Goal: Information Seeking & Learning: Check status

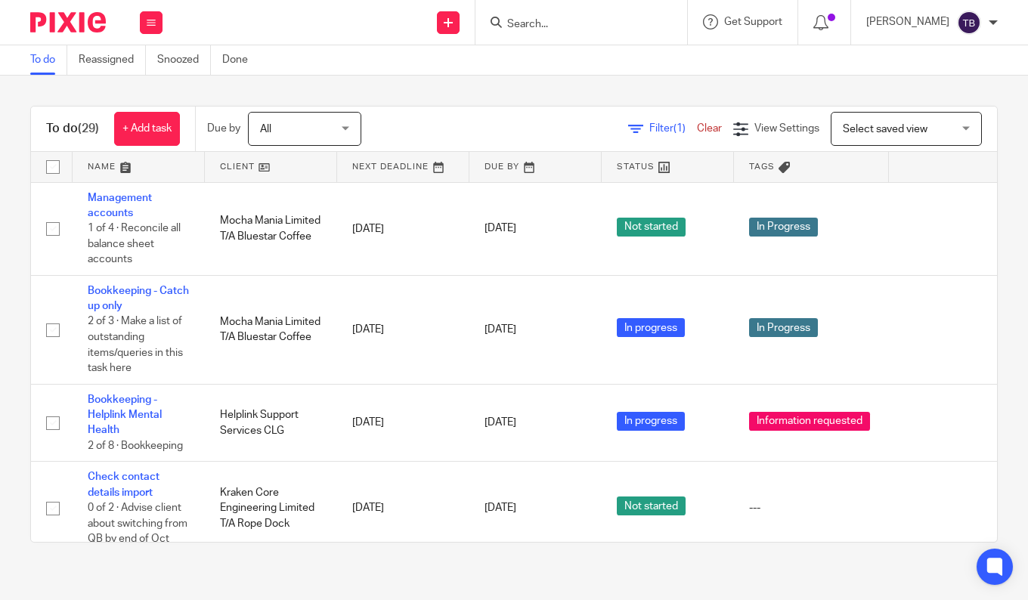
click at [0, 150] on html "Work Email Clients Team Reports Settings Work Email Clients Team Reports Settin…" at bounding box center [514, 300] width 1028 height 600
click at [153, 26] on button at bounding box center [151, 22] width 23 height 23
click at [136, 137] on link "Team" at bounding box center [143, 137] width 25 height 11
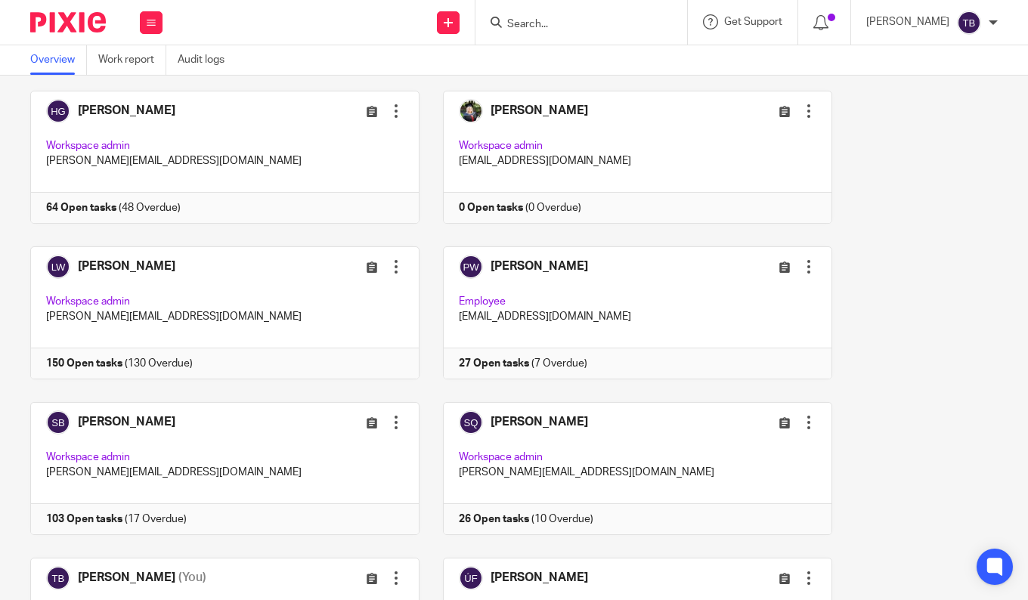
scroll to position [453, 0]
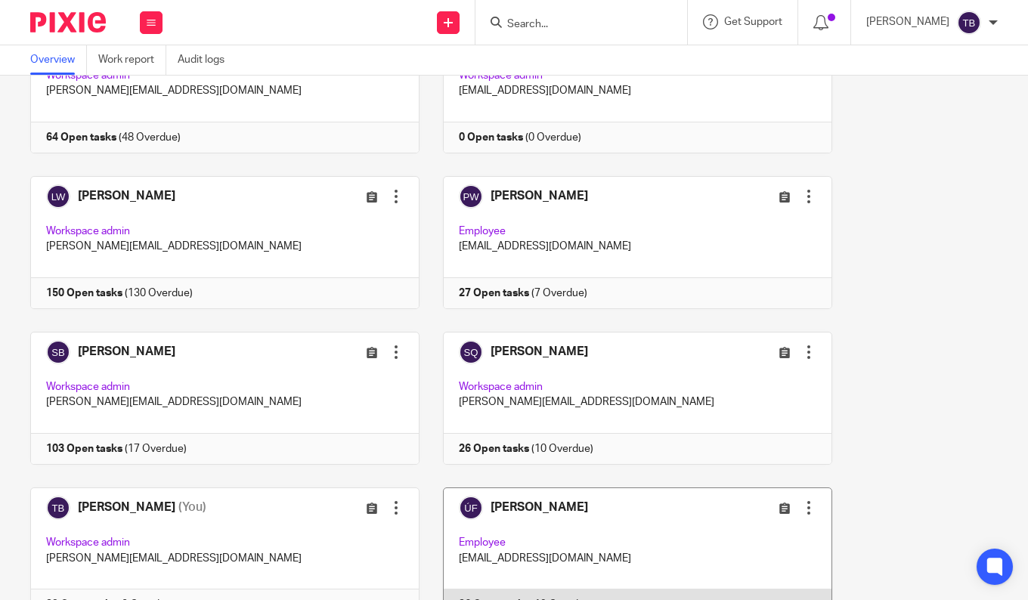
click at [494, 518] on link at bounding box center [625, 553] width 413 height 133
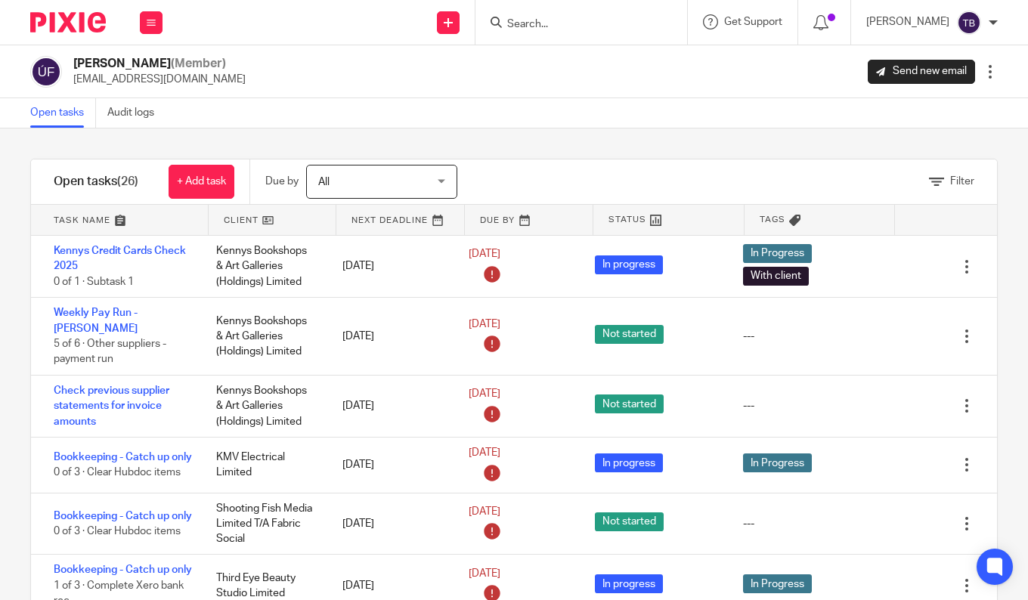
click at [605, 24] on input "Search" at bounding box center [574, 25] width 136 height 14
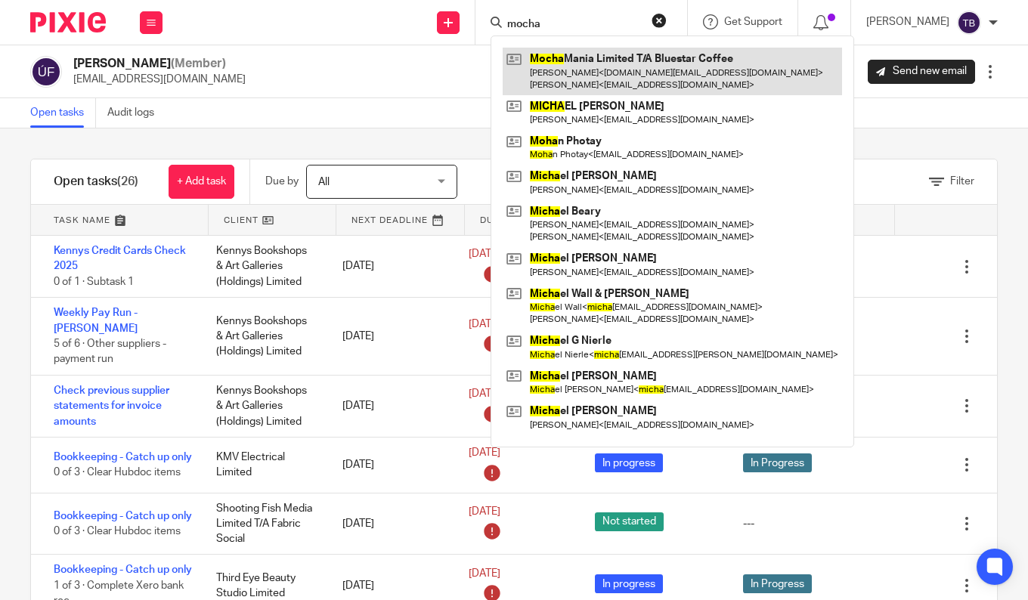
type input "mocha"
click at [598, 74] on link at bounding box center [672, 71] width 339 height 47
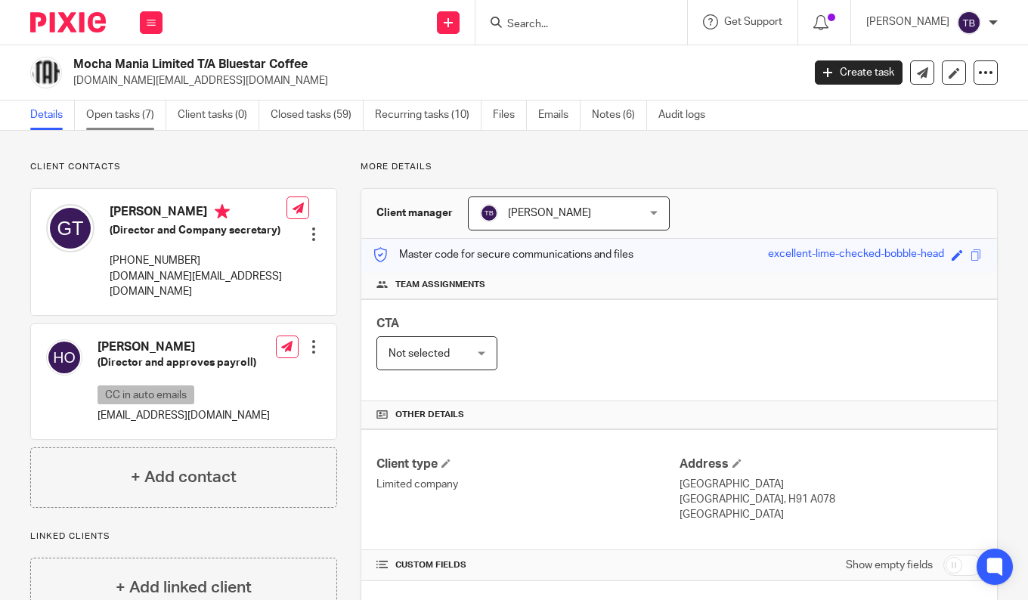
click at [122, 118] on link "Open tasks (7)" at bounding box center [126, 115] width 80 height 29
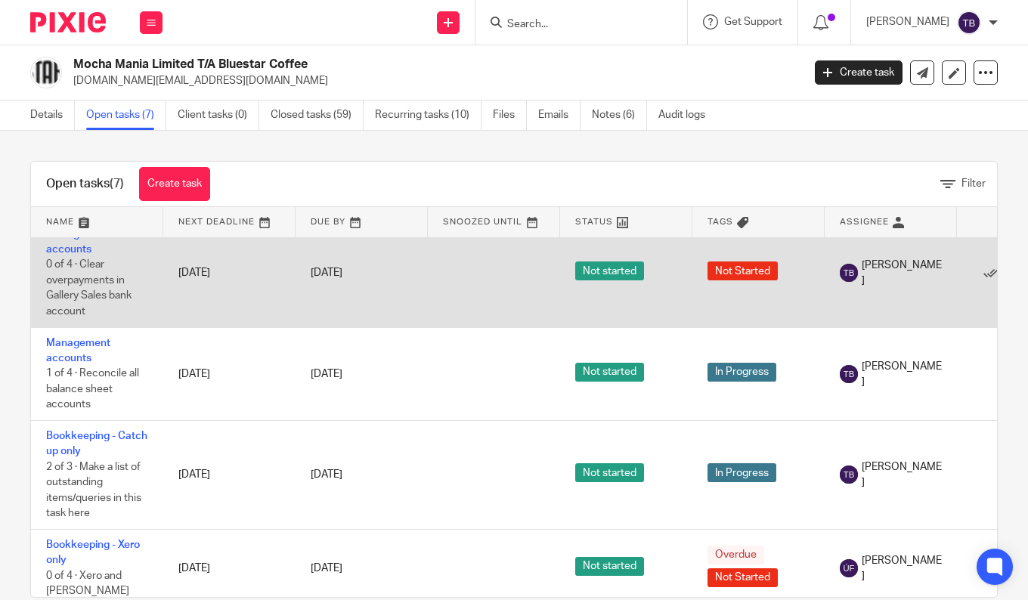
scroll to position [151, 0]
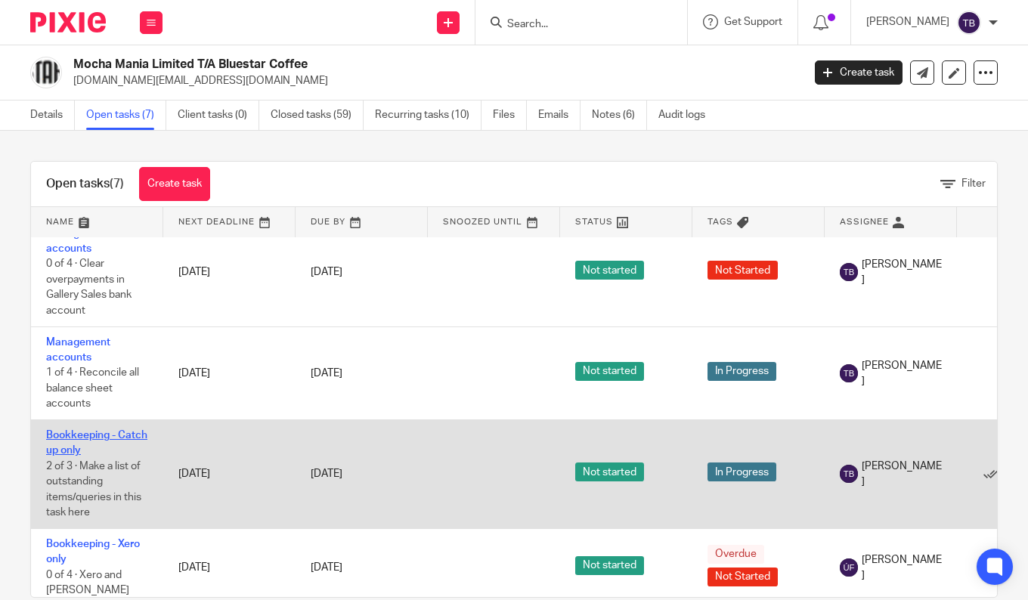
click at [104, 436] on link "Bookkeeping - Catch up only" at bounding box center [96, 443] width 101 height 26
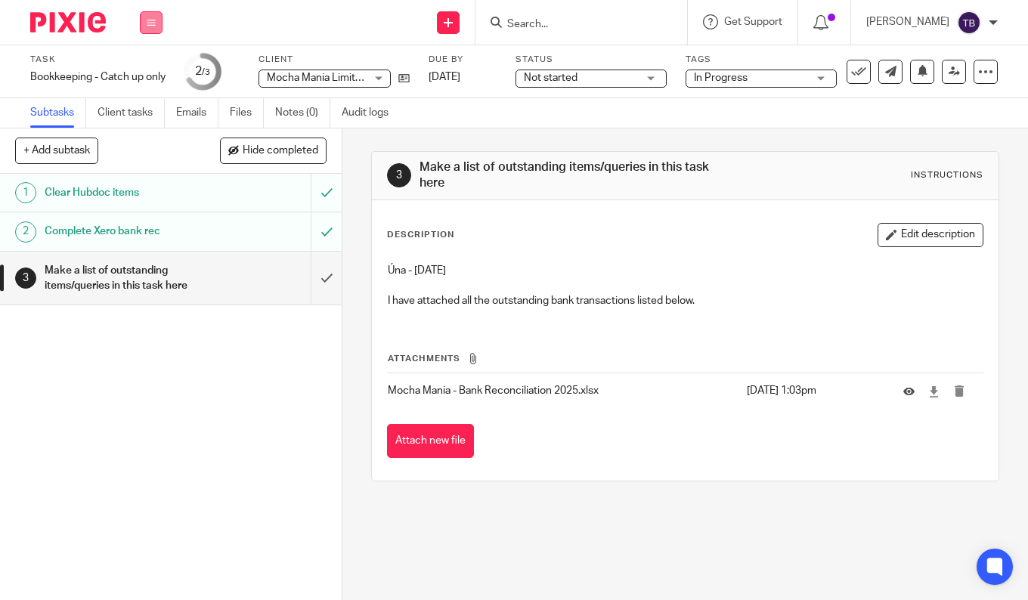
click at [156, 22] on button at bounding box center [151, 22] width 23 height 23
click at [144, 131] on li "Team" at bounding box center [151, 137] width 40 height 22
click at [150, 138] on link "Team" at bounding box center [143, 137] width 25 height 11
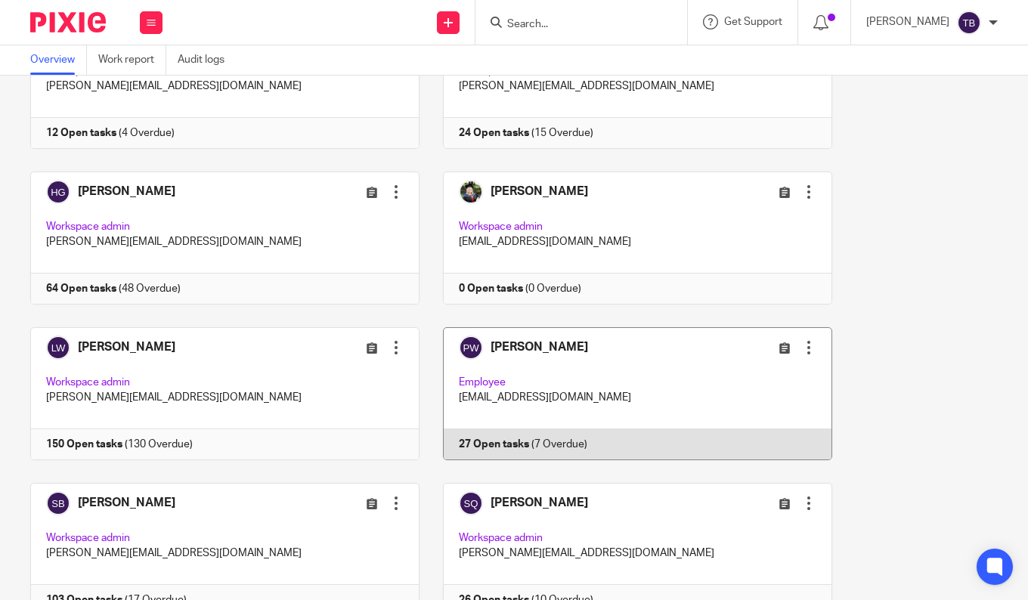
scroll to position [527, 0]
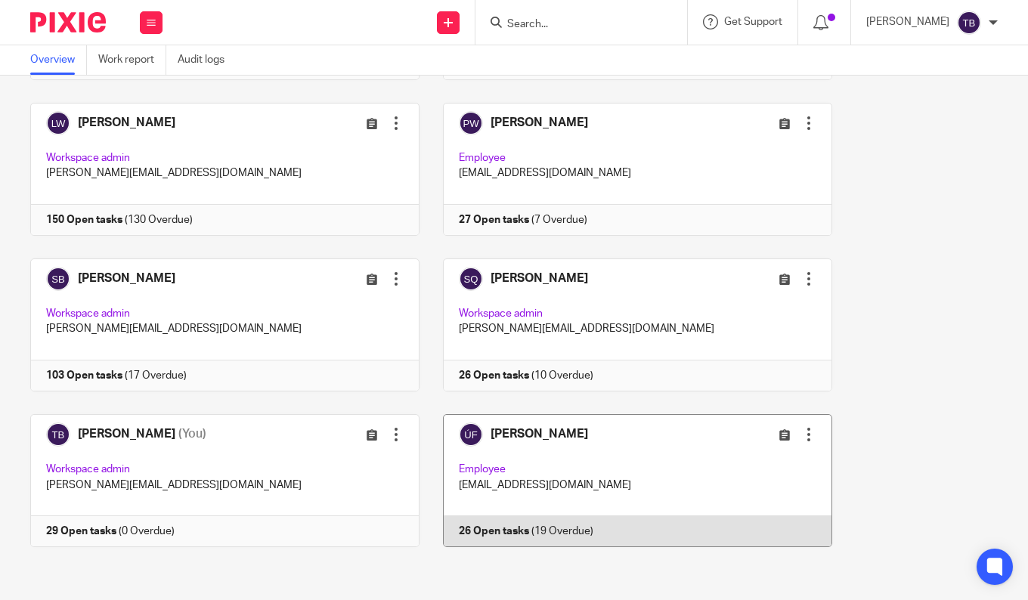
click at [599, 440] on link at bounding box center [625, 480] width 413 height 133
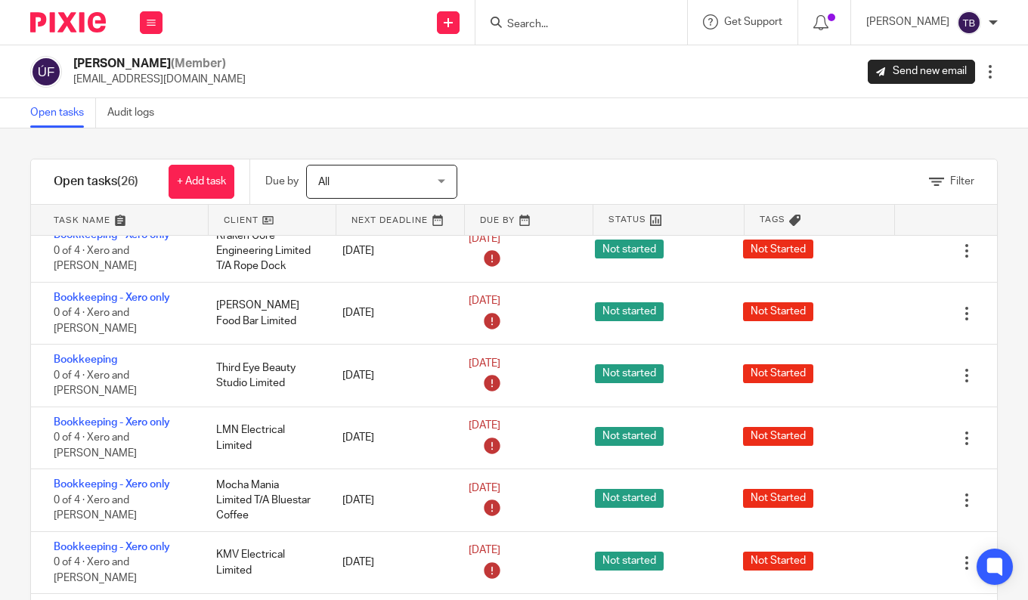
scroll to position [1058, 0]
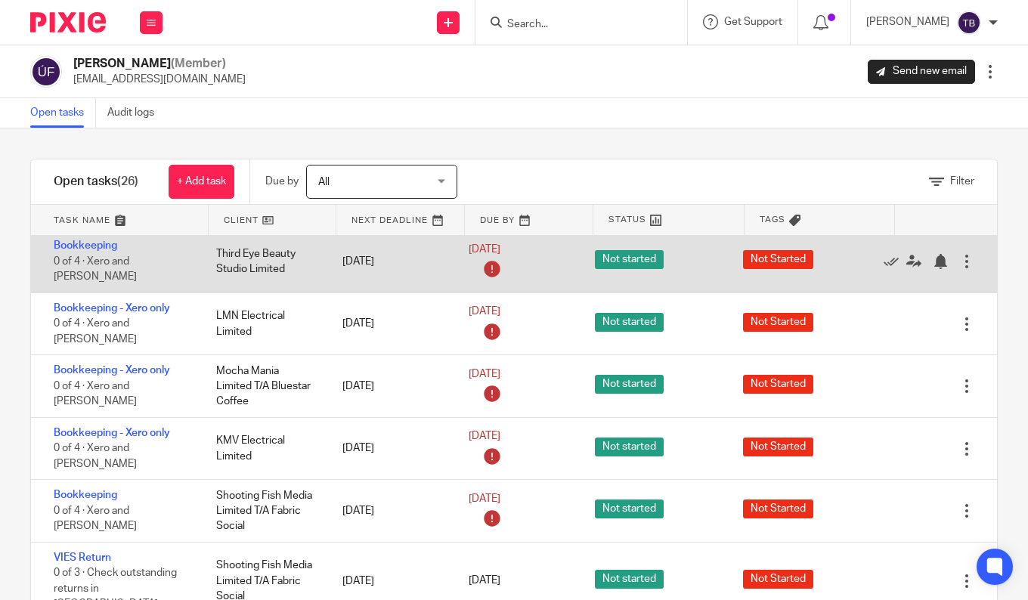
drag, startPoint x: 25, startPoint y: 328, endPoint x: 36, endPoint y: 326, distance: 10.8
click at [25, 328] on div "Filter tasks Only show tasks matching all of these conditions 1 Client name Is …" at bounding box center [514, 364] width 1028 height 472
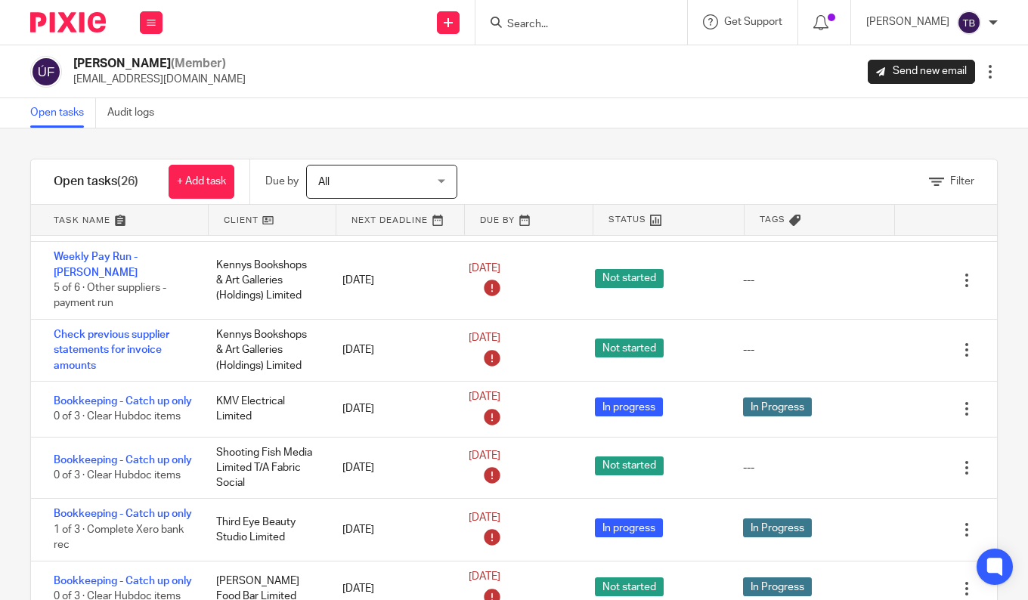
scroll to position [0, 0]
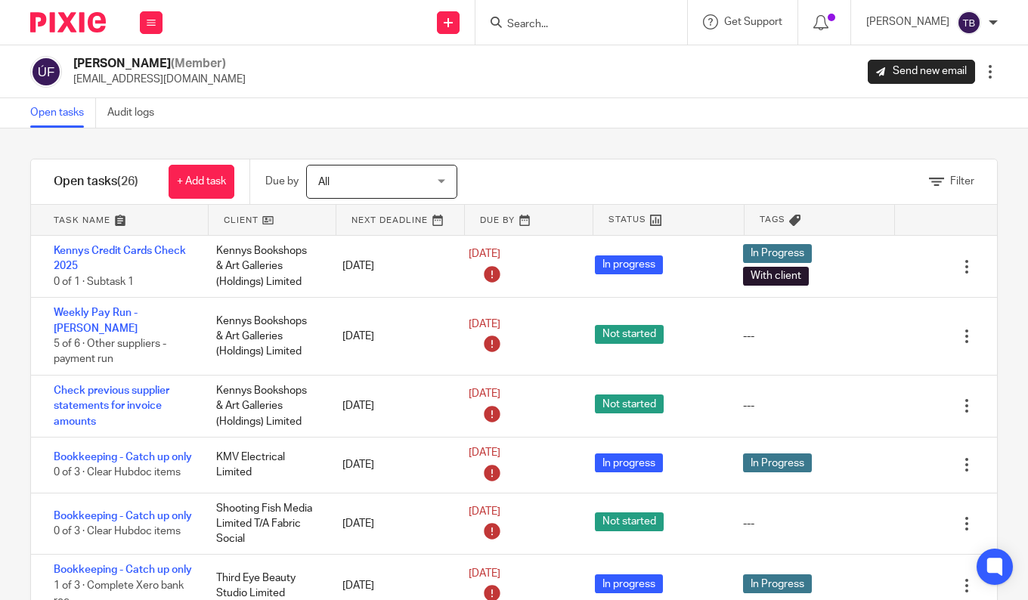
click at [594, 24] on input "Search" at bounding box center [574, 25] width 136 height 14
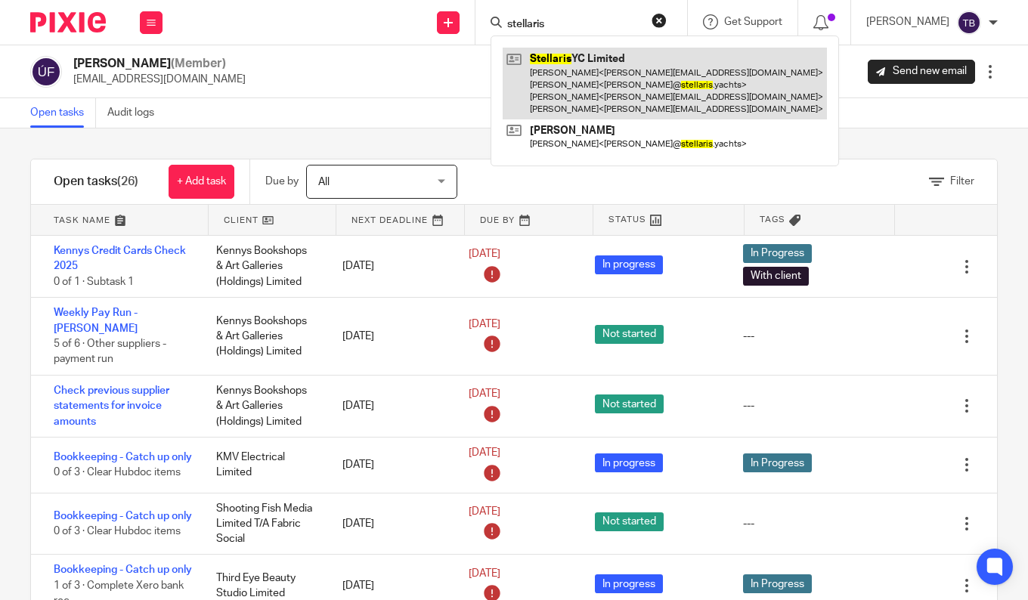
type input "stellaris"
click at [627, 87] on link at bounding box center [665, 84] width 324 height 72
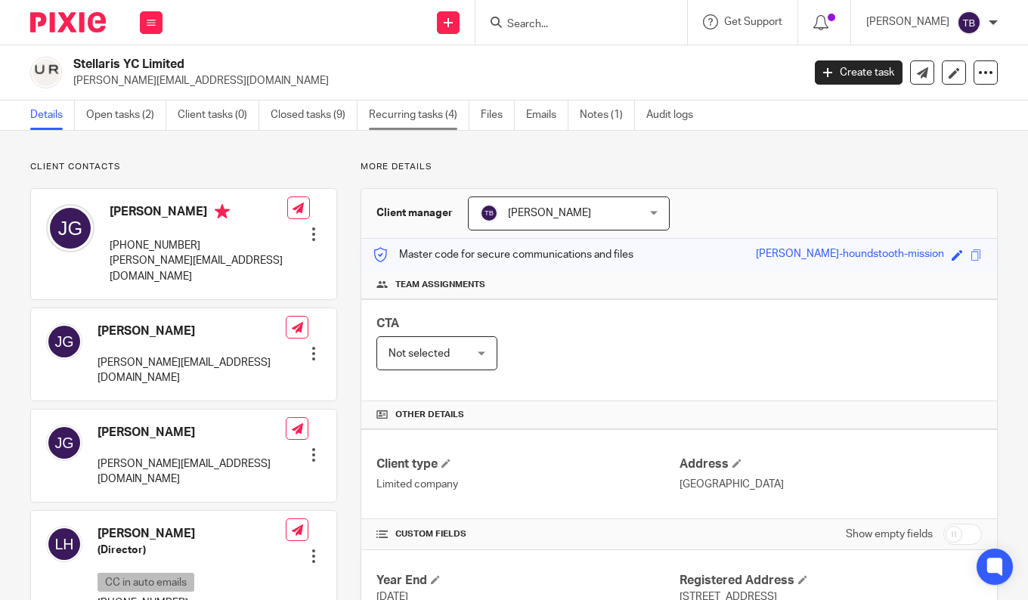
click at [435, 101] on link "Recurring tasks (4)" at bounding box center [419, 115] width 101 height 29
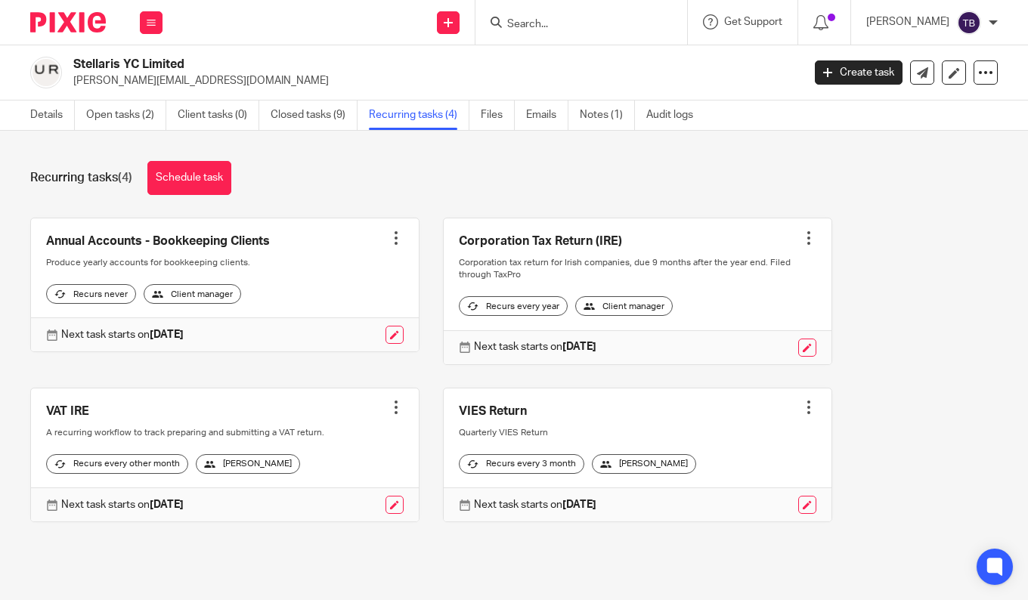
click at [613, 23] on input "Search" at bounding box center [574, 25] width 136 height 14
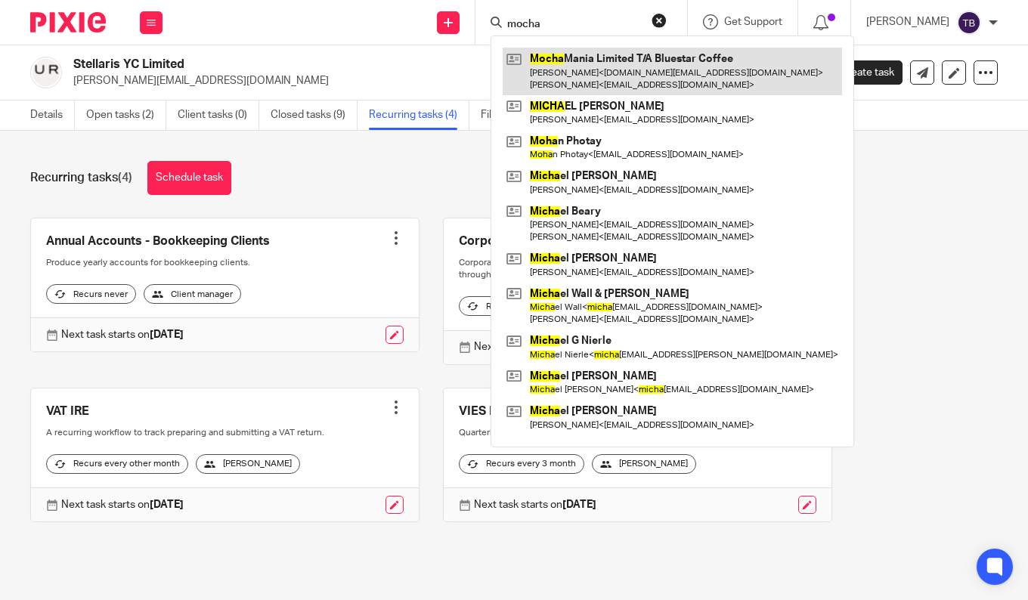
type input "mocha"
click at [606, 58] on link at bounding box center [672, 71] width 339 height 47
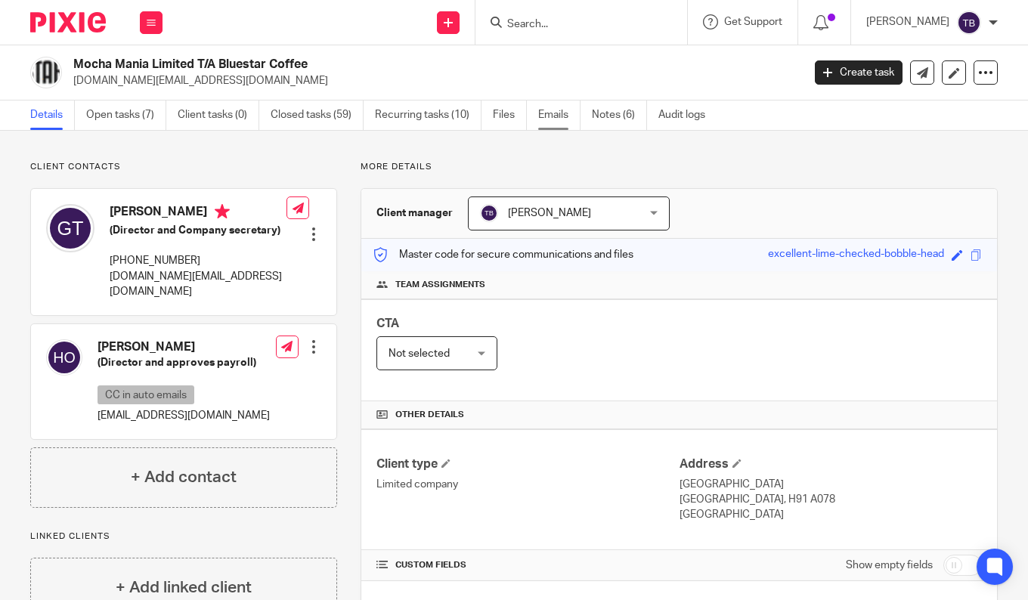
click at [554, 121] on link "Emails" at bounding box center [559, 115] width 42 height 29
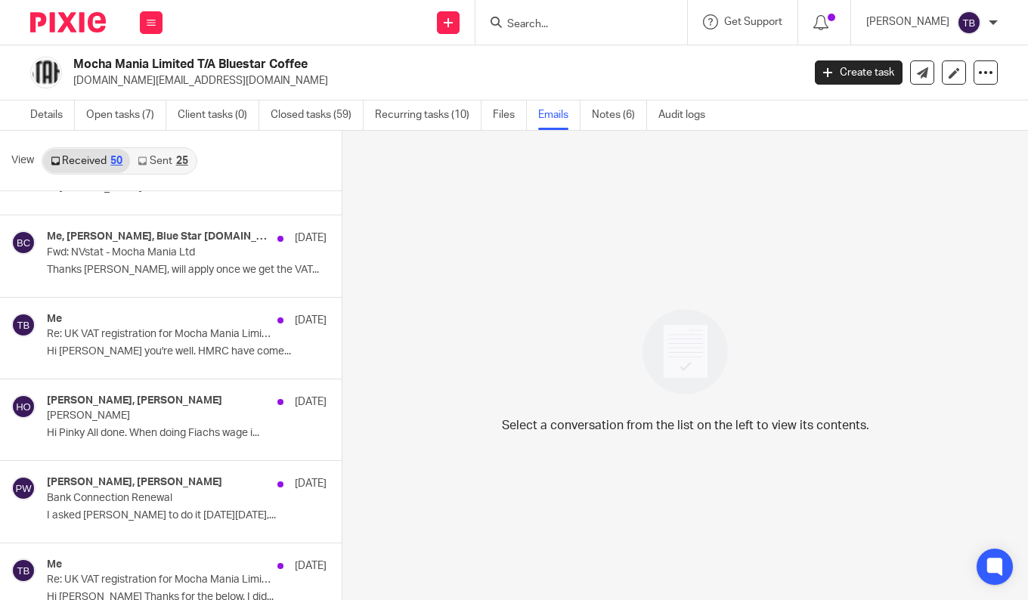
scroll to position [3335, 0]
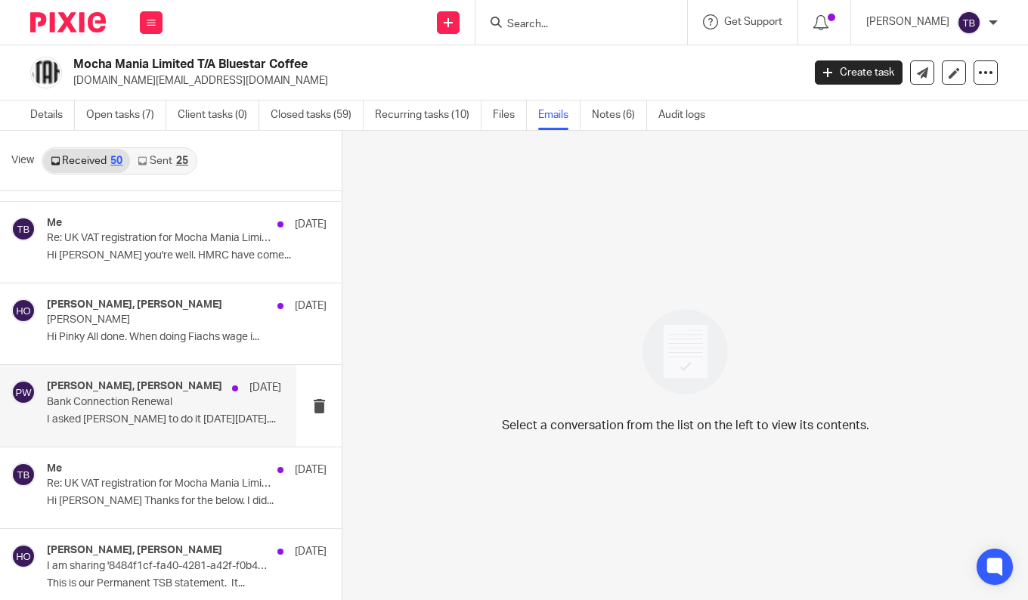
click at [110, 426] on div "[PERSON_NAME], [PERSON_NAME] [DATE] Bank Connection [PERSON_NAME] asked [PERSON…" at bounding box center [164, 405] width 234 height 51
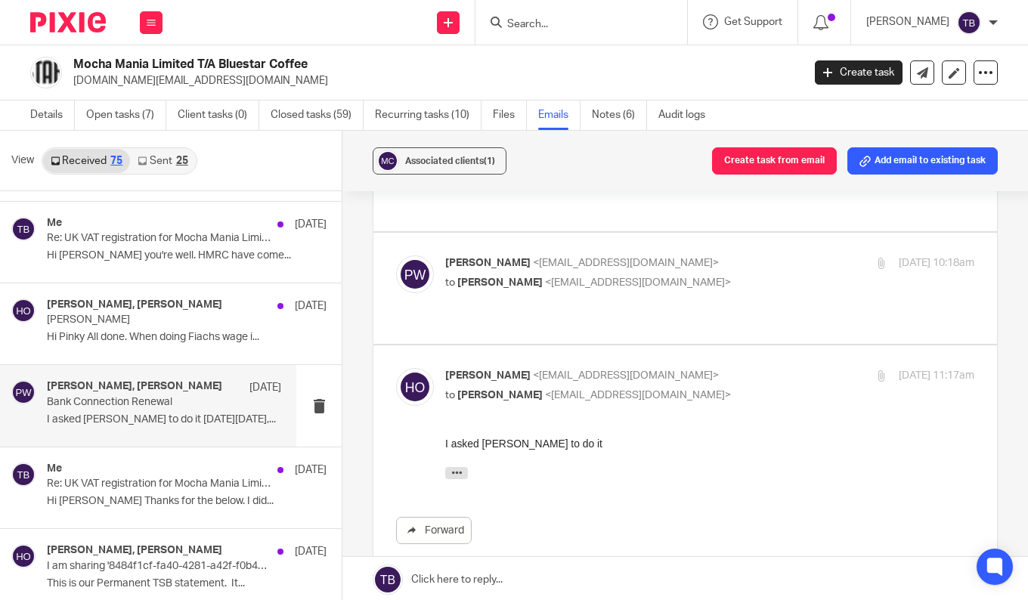
scroll to position [0, 0]
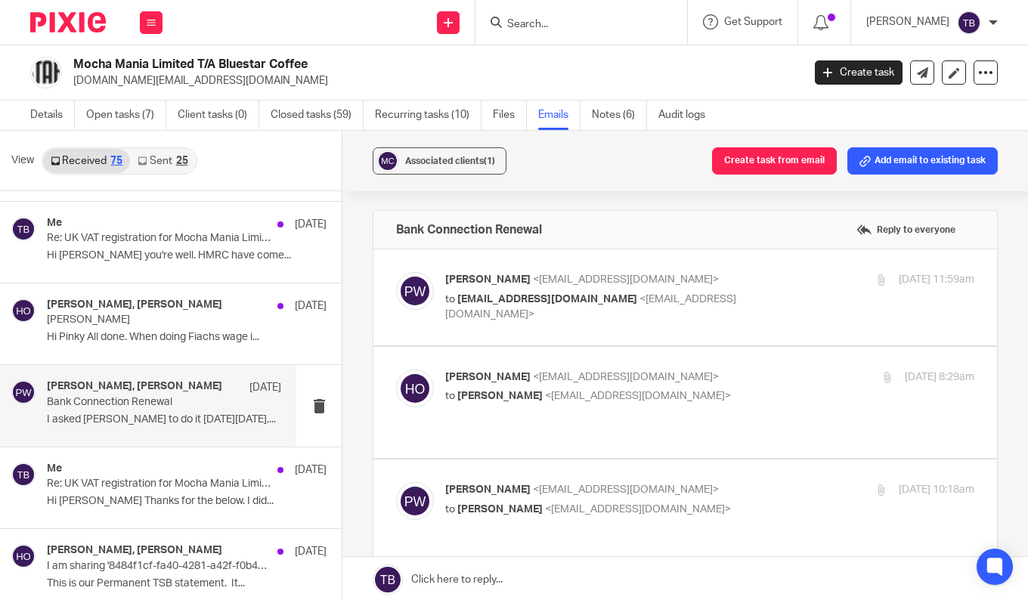
click at [685, 289] on div "Pinky Wadhwa <pinky@sheilaccountants.ie> to helenorio@gmail.com <helenorio@gmai…" at bounding box center [621, 297] width 352 height 51
checkbox input "true"
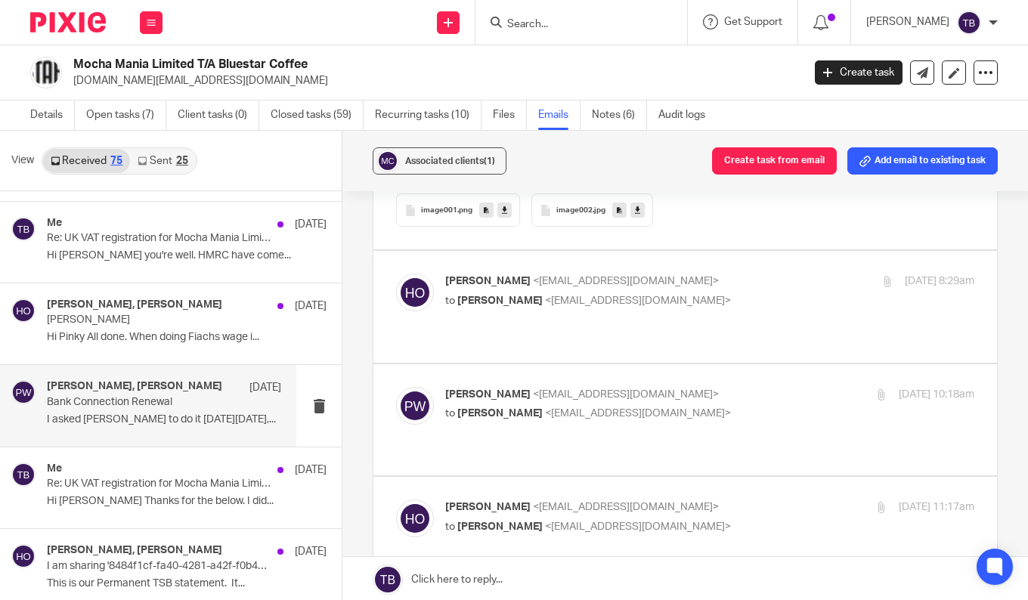
scroll to position [680, 0]
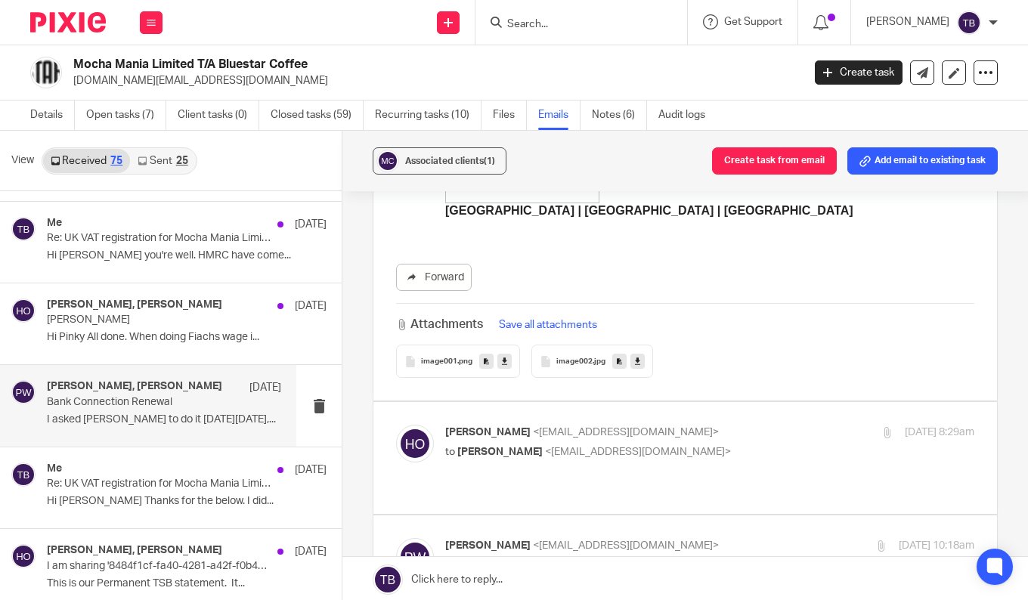
click at [680, 444] on p "to Pinky Wadhwa <pinky@sheilaccountants.ie>" at bounding box center [621, 452] width 352 height 16
checkbox input "true"
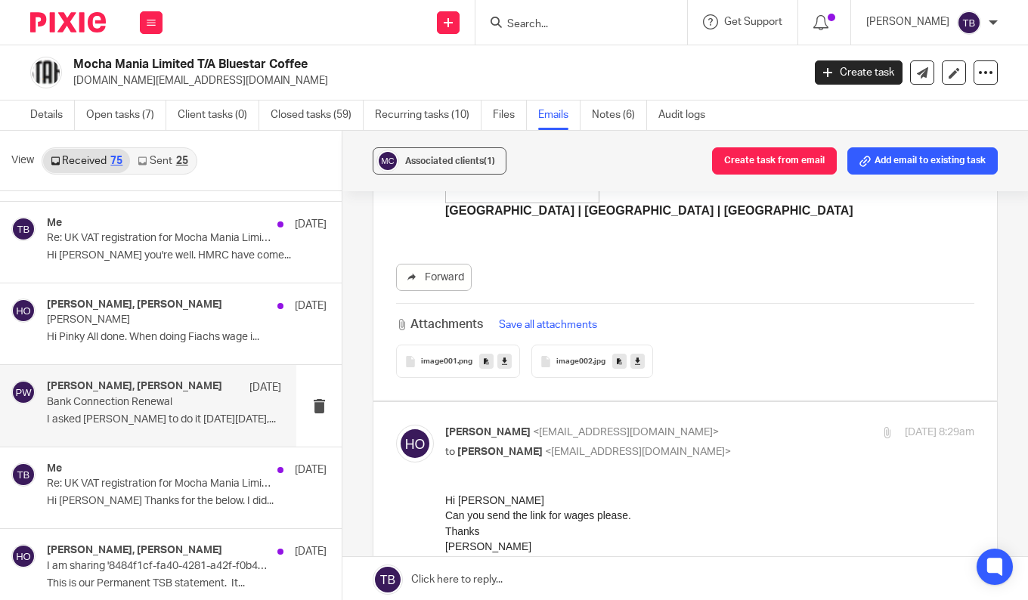
scroll to position [983, 0]
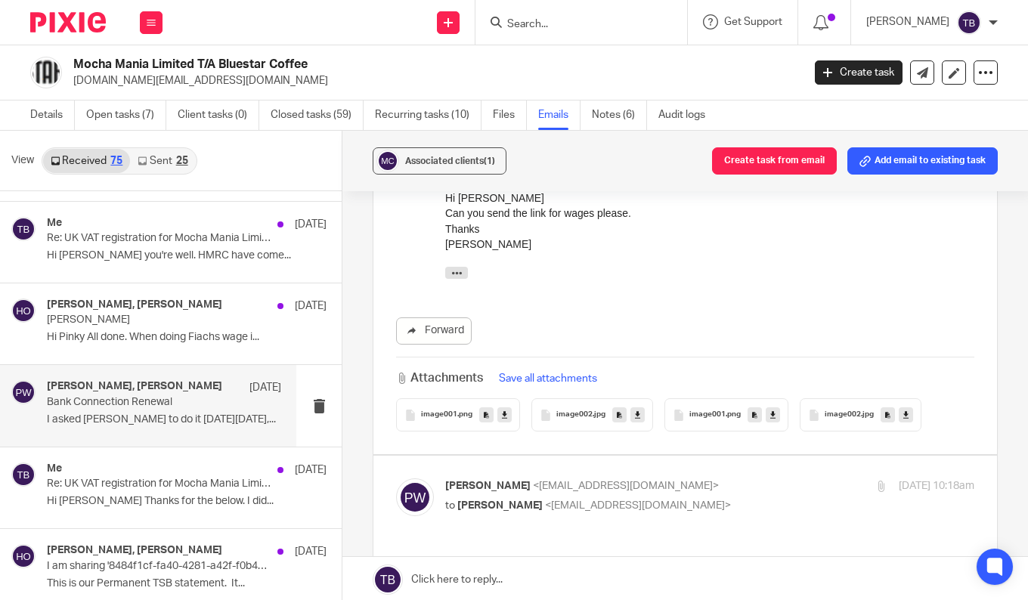
click at [661, 498] on p "to helen o'riordan <helenorio@gmail.com>" at bounding box center [621, 506] width 352 height 16
checkbox input "true"
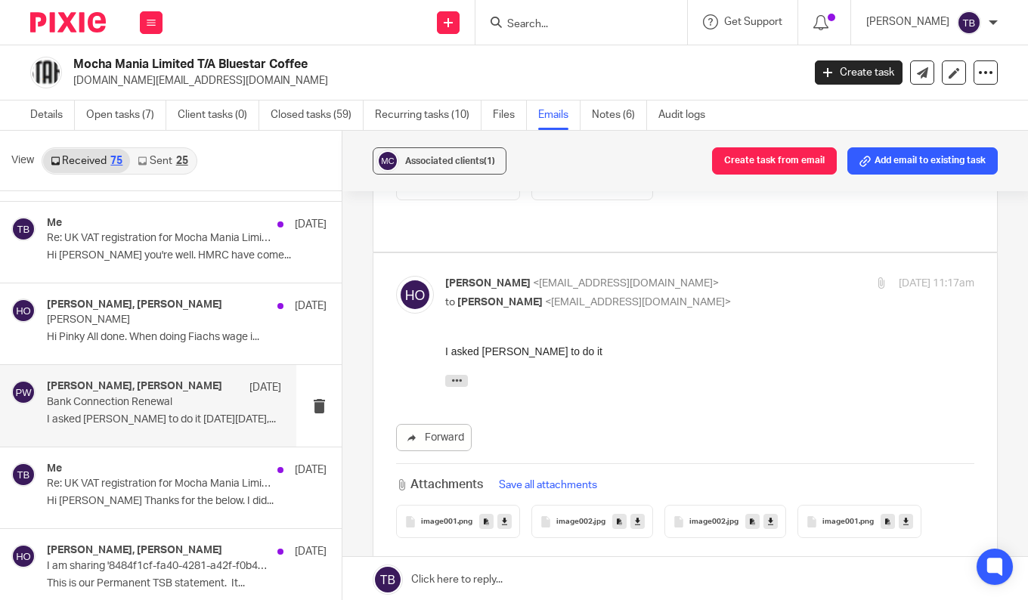
scroll to position [1738, 0]
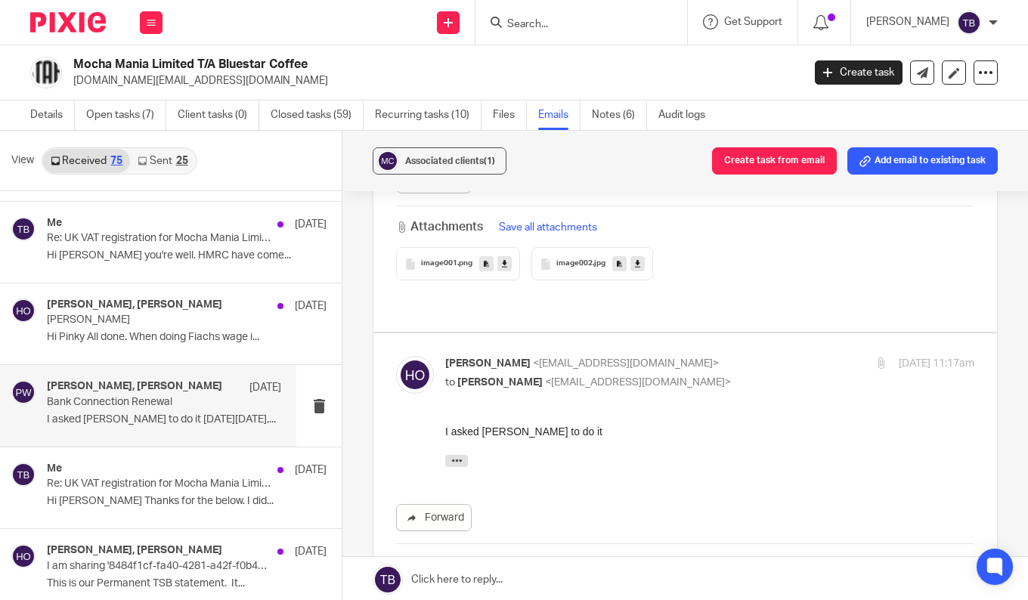
click at [606, 18] on input "Search" at bounding box center [574, 25] width 136 height 14
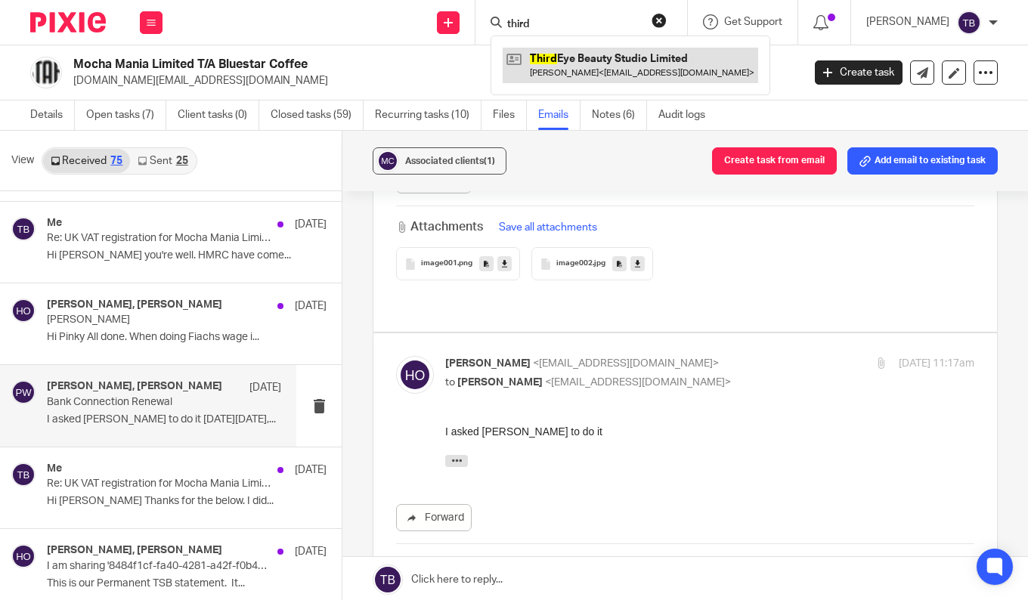
type input "third"
click at [621, 57] on link at bounding box center [630, 65] width 255 height 35
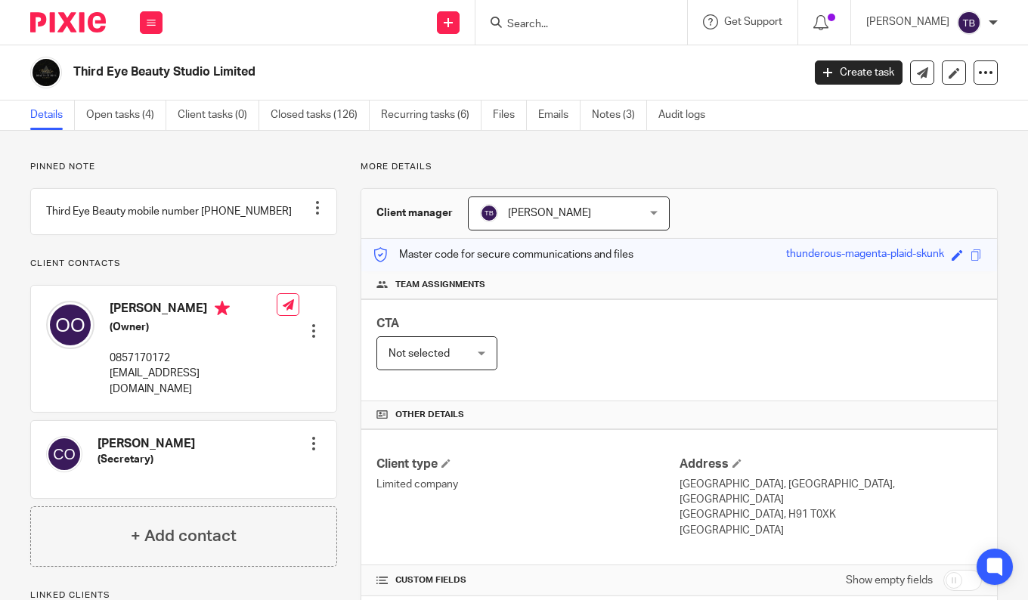
click at [557, 116] on link "Emails" at bounding box center [559, 115] width 42 height 29
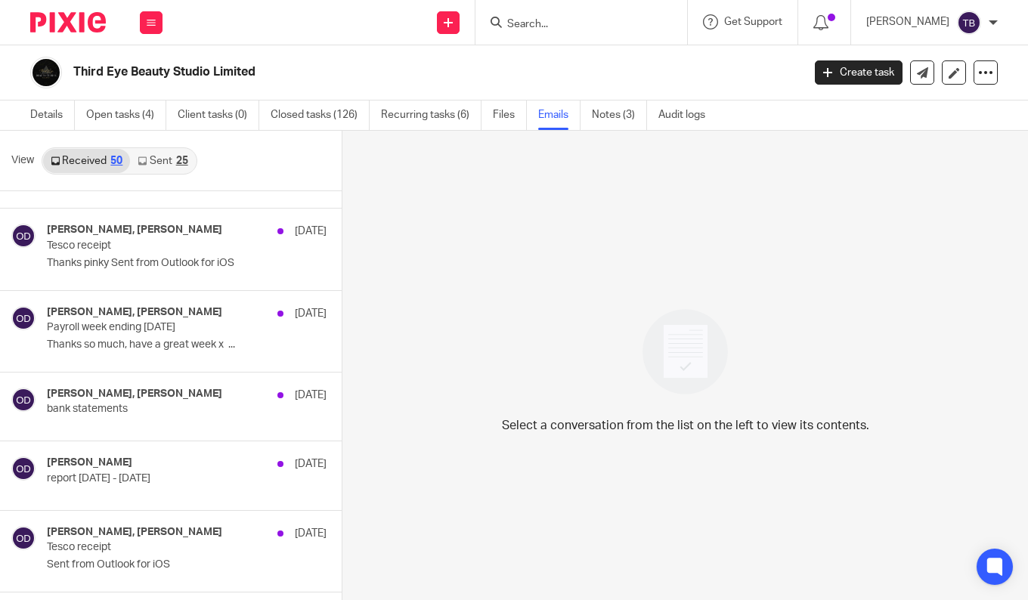
scroll to position [2796, 0]
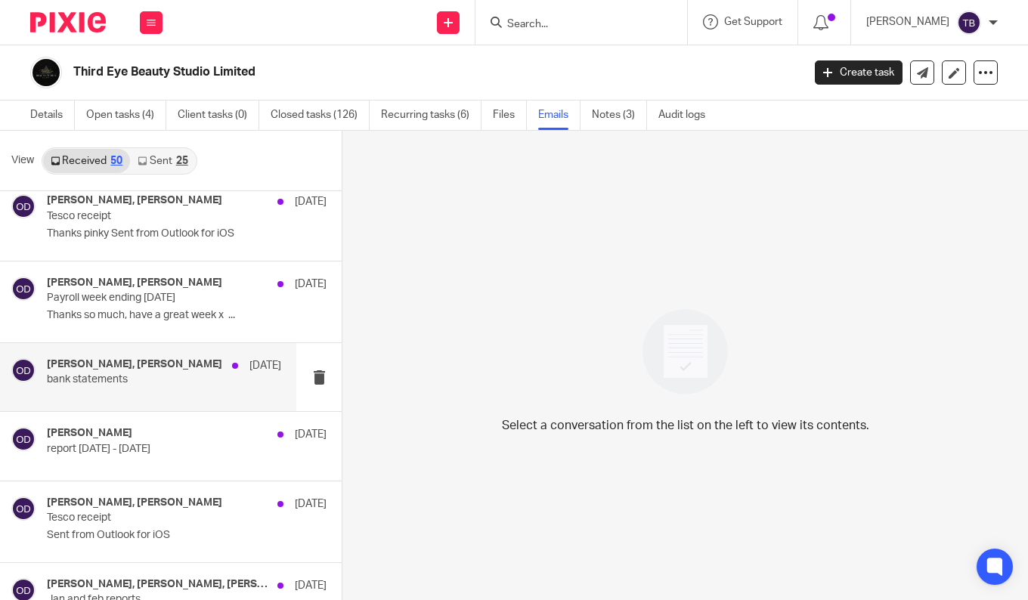
click at [158, 390] on div "[PERSON_NAME], [PERSON_NAME] [DATE] bank statements" at bounding box center [164, 377] width 234 height 38
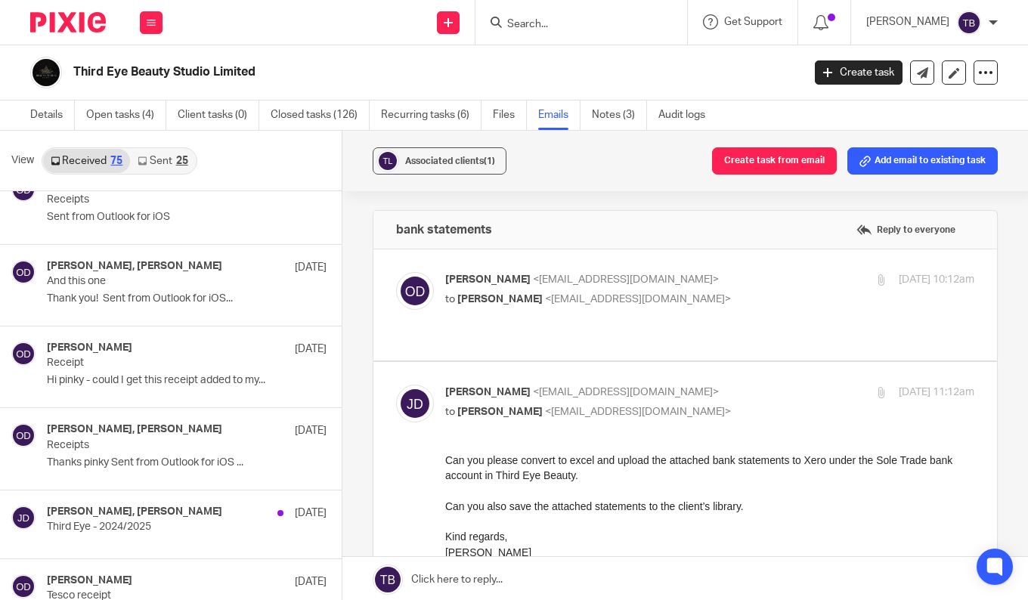
scroll to position [4148, 0]
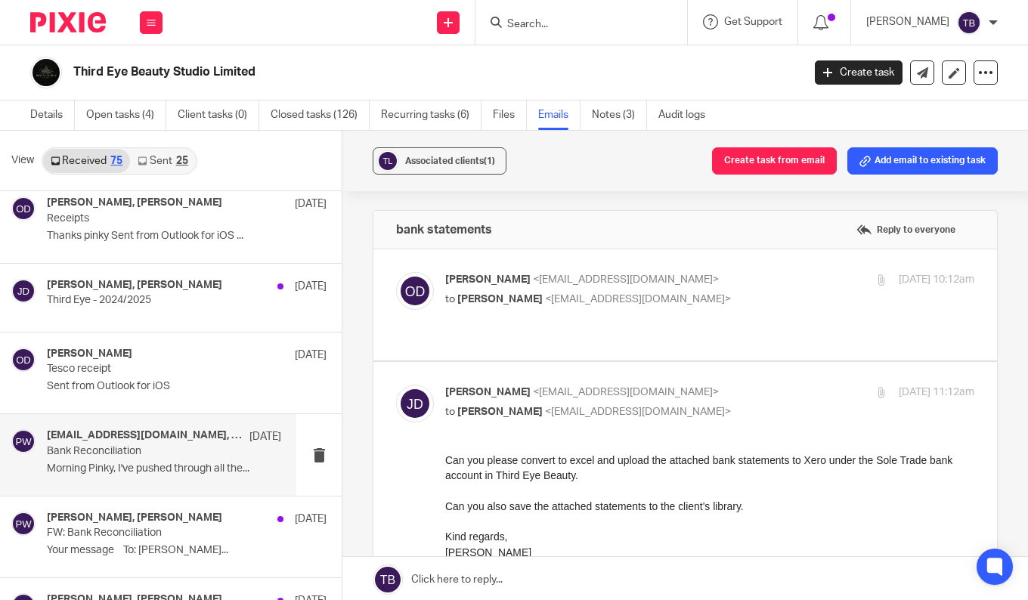
click at [165, 460] on div "[EMAIL_ADDRESS][DOMAIN_NAME], [PERSON_NAME], [PERSON_NAME], [PERSON_NAME], Iris…" at bounding box center [164, 454] width 234 height 51
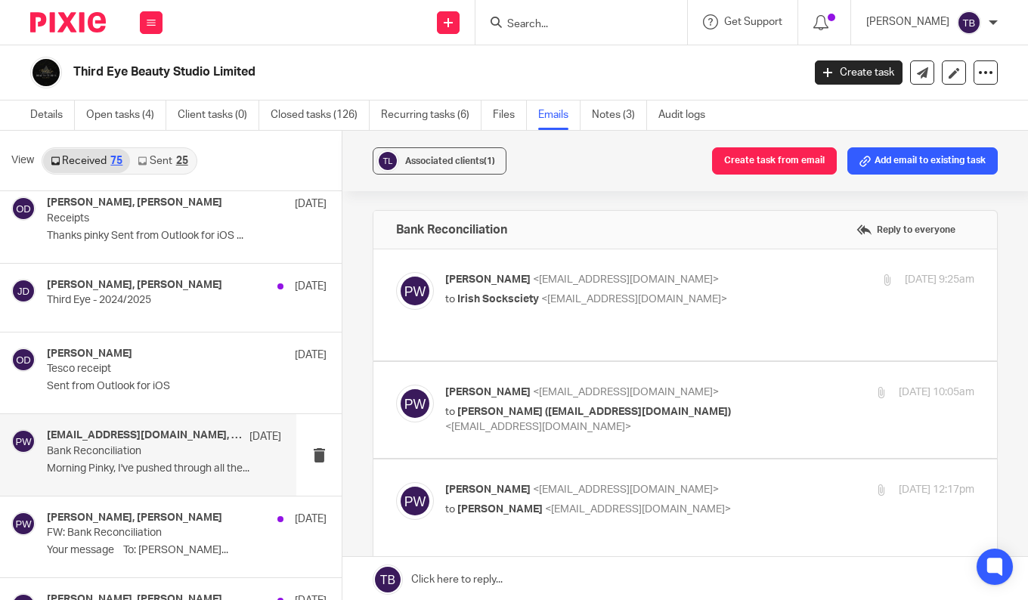
scroll to position [0, 0]
click at [720, 289] on div "[PERSON_NAME] <[EMAIL_ADDRESS][DOMAIN_NAME]> to Irish Socksciety <[EMAIL_ADDRES…" at bounding box center [621, 289] width 352 height 35
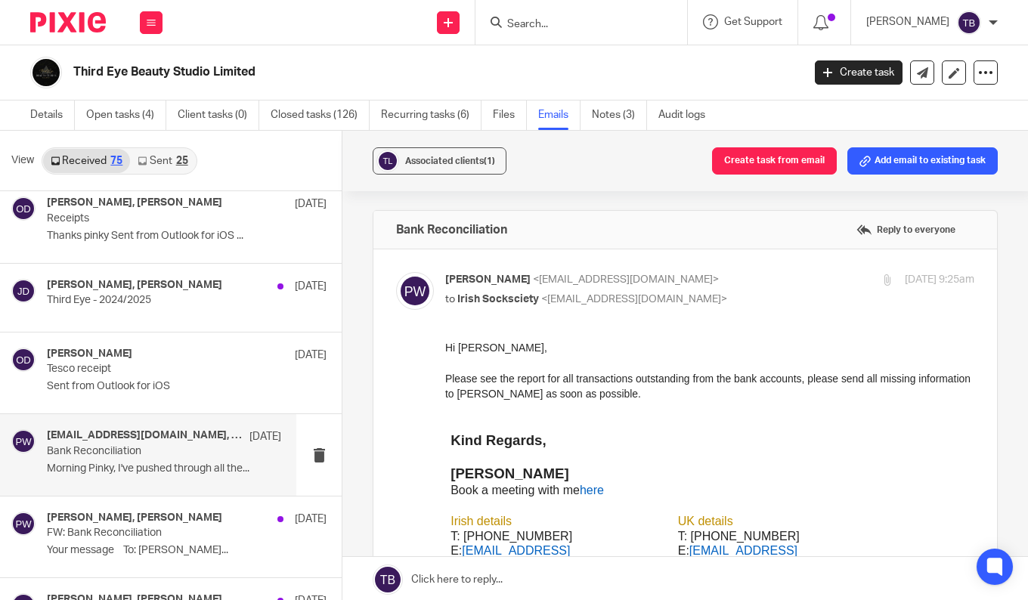
click at [720, 289] on div "[PERSON_NAME] <[EMAIL_ADDRESS][DOMAIN_NAME]> to Irish Socksciety <[EMAIL_ADDRES…" at bounding box center [621, 289] width 352 height 35
checkbox input "false"
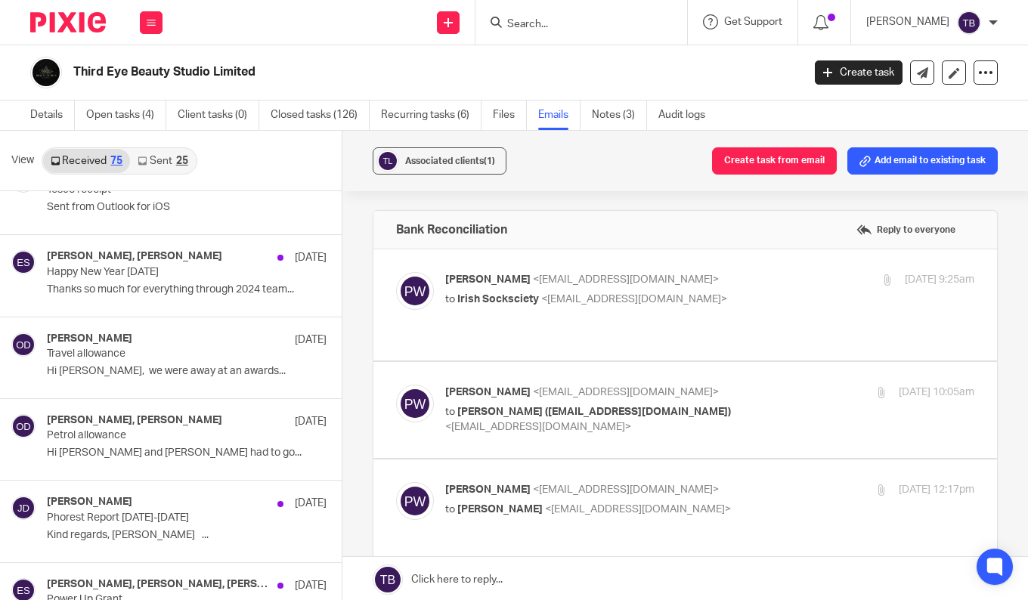
scroll to position [4979, 0]
